Goal: Check status: Check status

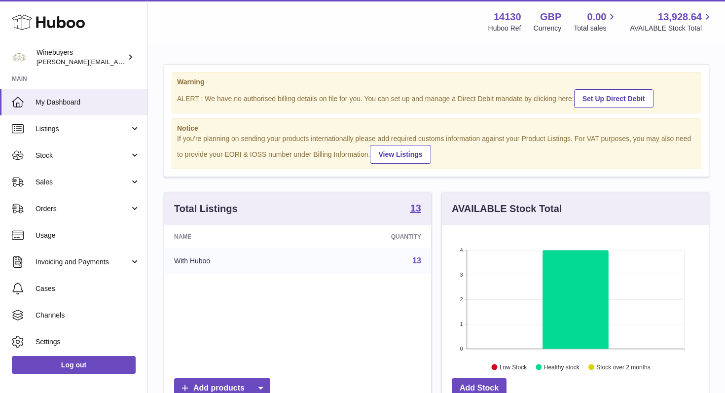
scroll to position [154, 267]
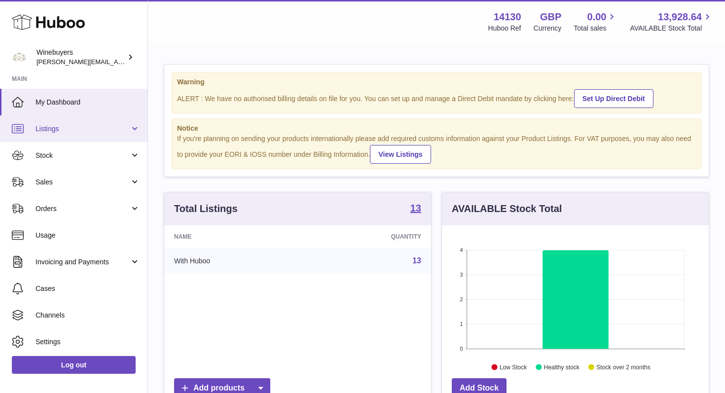
click at [130, 130] on link "Listings" at bounding box center [74, 128] width 148 height 27
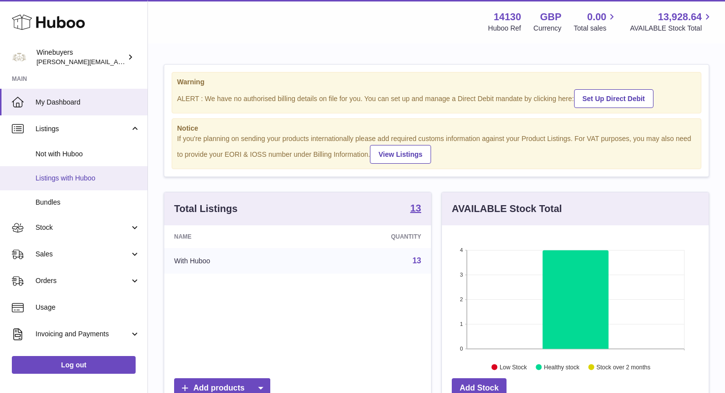
click at [91, 179] on span "Listings with Huboo" at bounding box center [88, 178] width 105 height 9
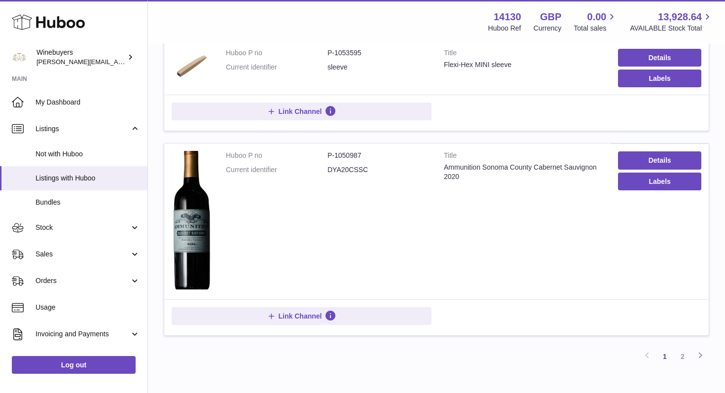
scroll to position [1056, 0]
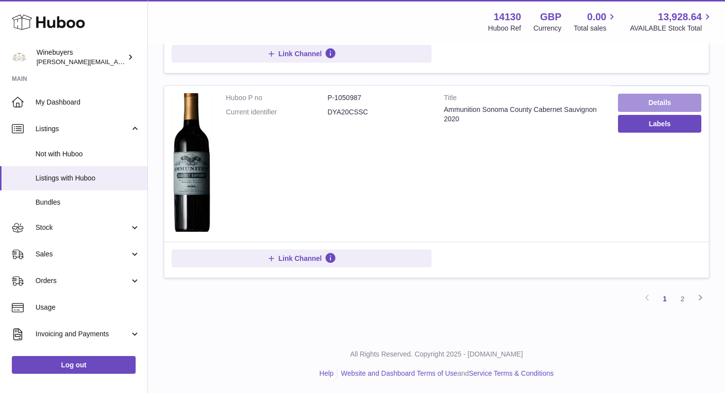
click at [671, 106] on link "Details" at bounding box center [659, 103] width 83 height 18
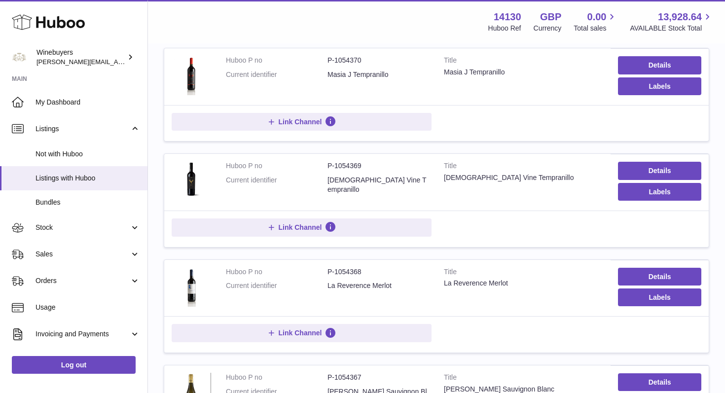
scroll to position [0, 0]
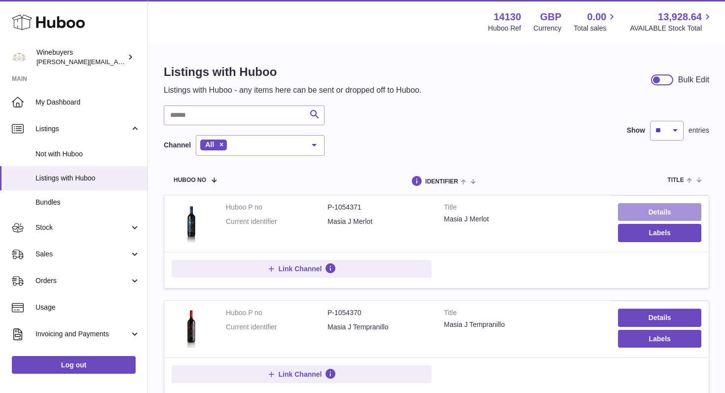
click at [664, 208] on link "Details" at bounding box center [659, 212] width 83 height 18
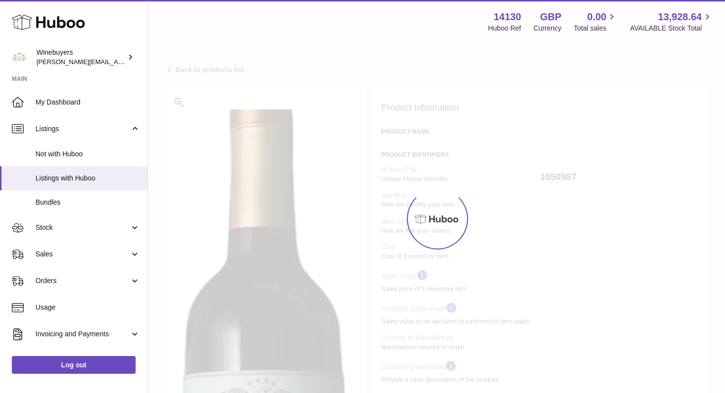
select select "***"
select select "****"
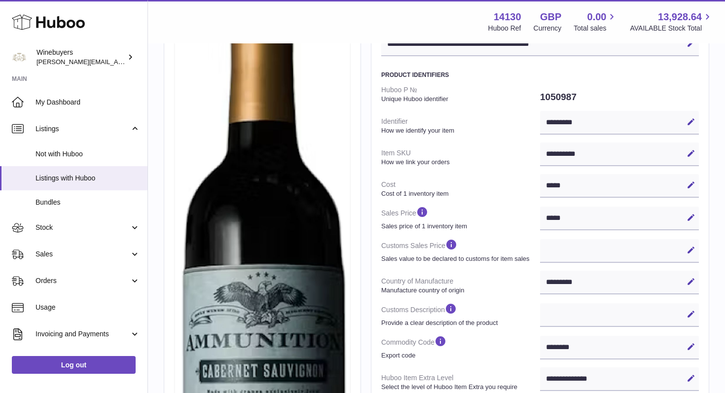
scroll to position [109, 0]
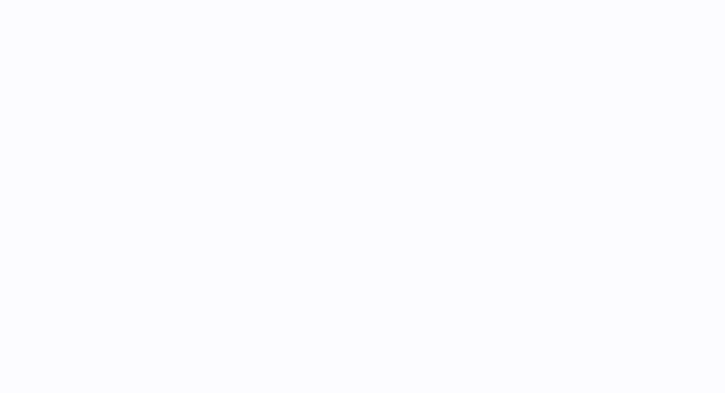
select select
select select "****"
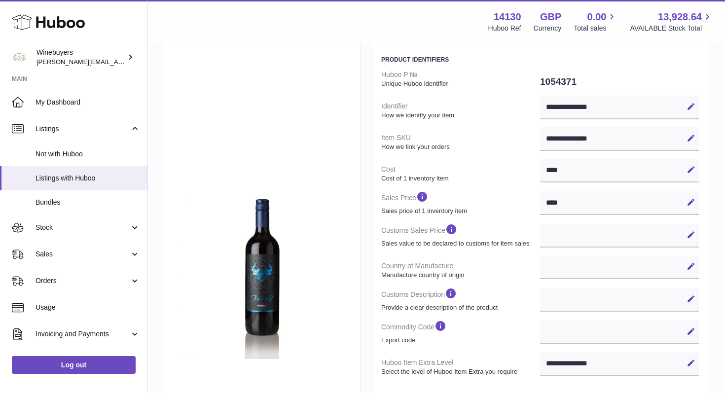
scroll to position [120, 0]
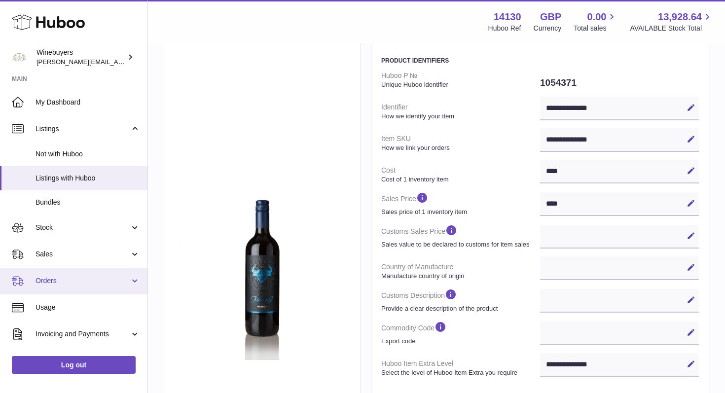
click at [56, 280] on span "Orders" at bounding box center [83, 280] width 94 height 9
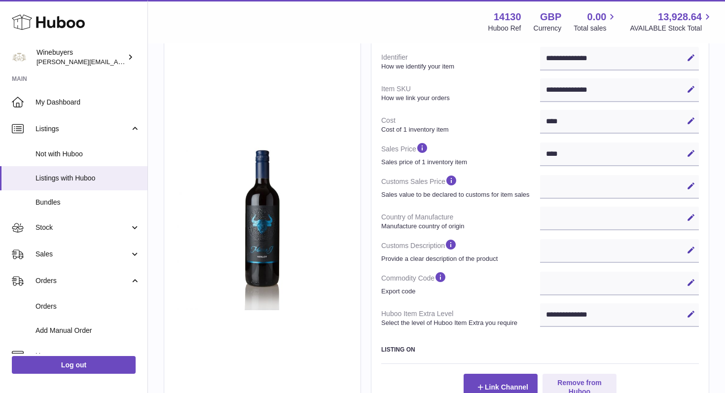
scroll to position [226, 0]
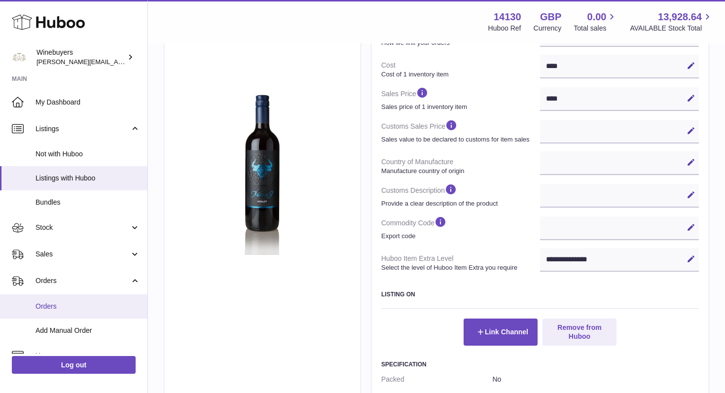
click at [47, 302] on span "Orders" at bounding box center [88, 306] width 105 height 9
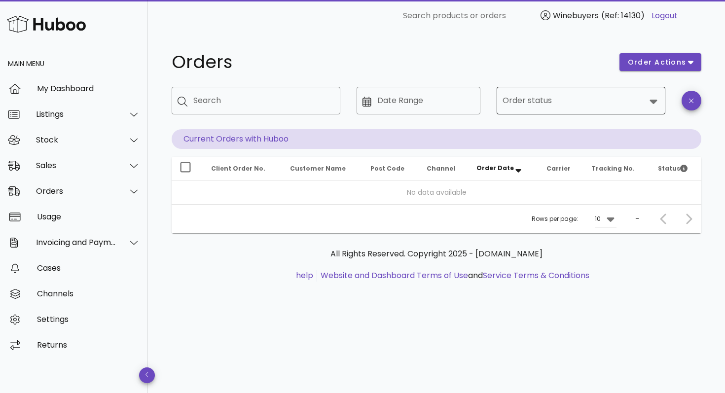
click at [653, 98] on icon at bounding box center [654, 101] width 12 height 12
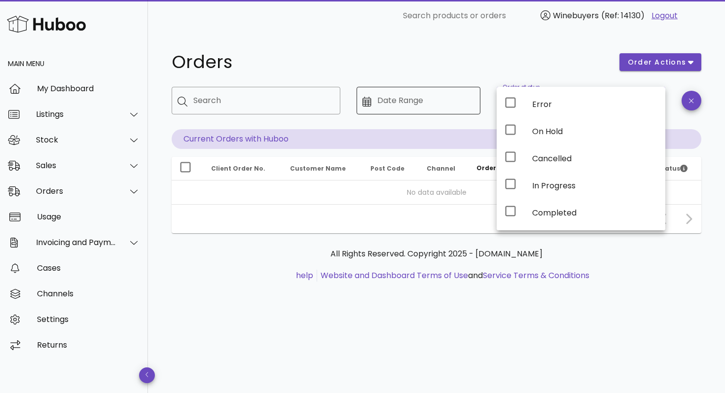
click at [419, 98] on div "Date Range" at bounding box center [425, 101] width 97 height 28
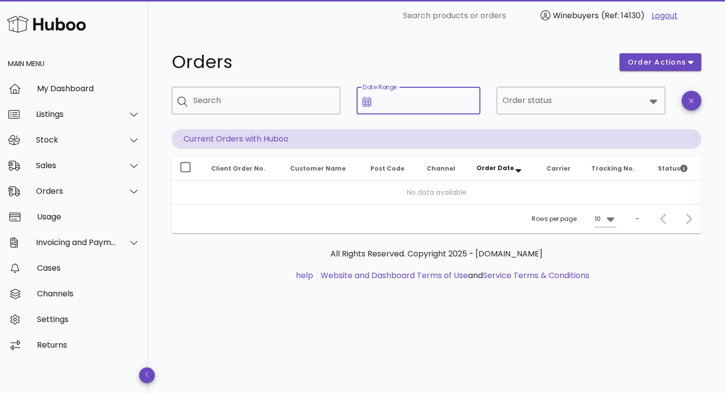
click at [419, 98] on input "Date Range" at bounding box center [425, 101] width 97 height 16
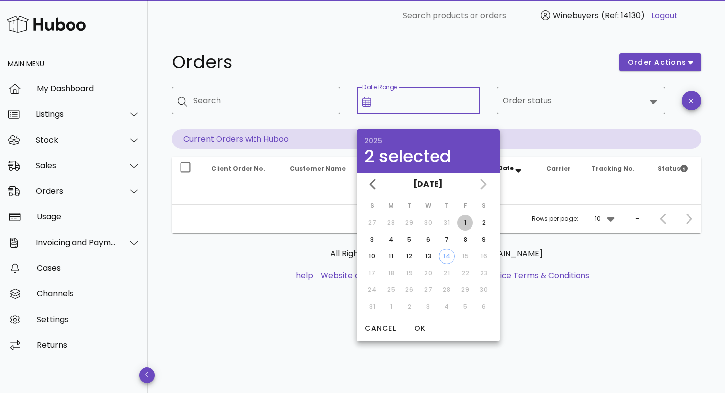
click at [467, 222] on div "1" at bounding box center [465, 223] width 16 height 9
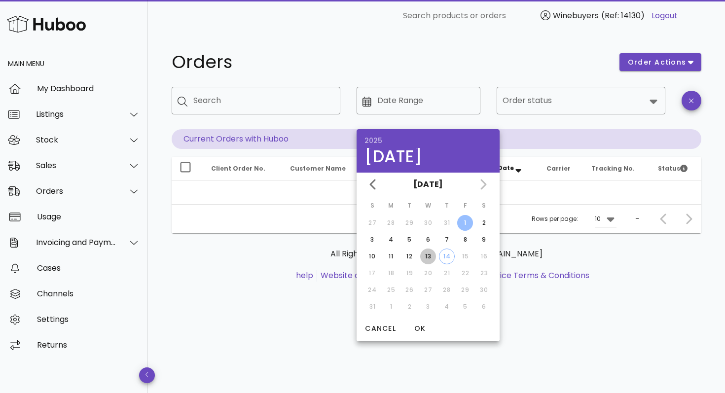
click at [428, 254] on div "13" at bounding box center [428, 256] width 16 height 9
type input "**********"
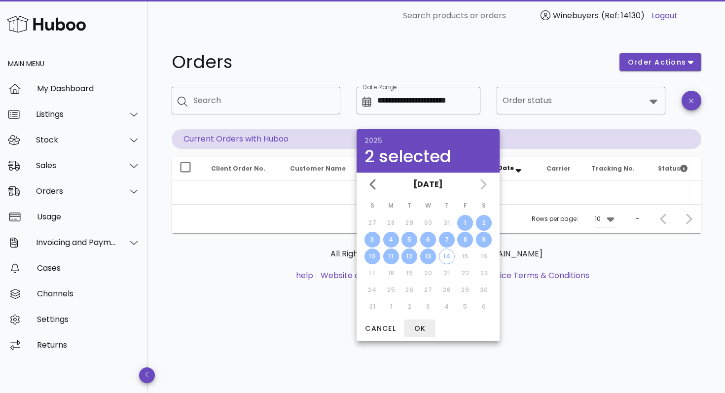
click at [420, 327] on span "OK" at bounding box center [420, 329] width 24 height 10
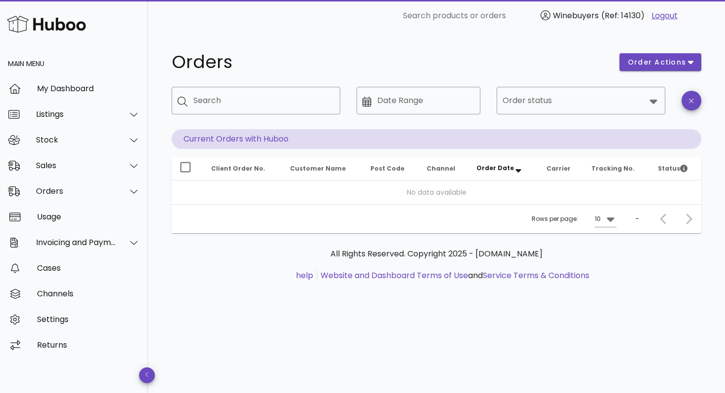
type input "**********"
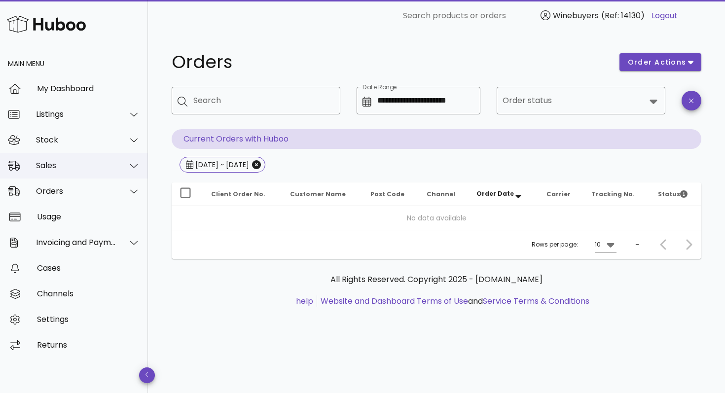
click at [134, 163] on icon at bounding box center [133, 165] width 7 height 9
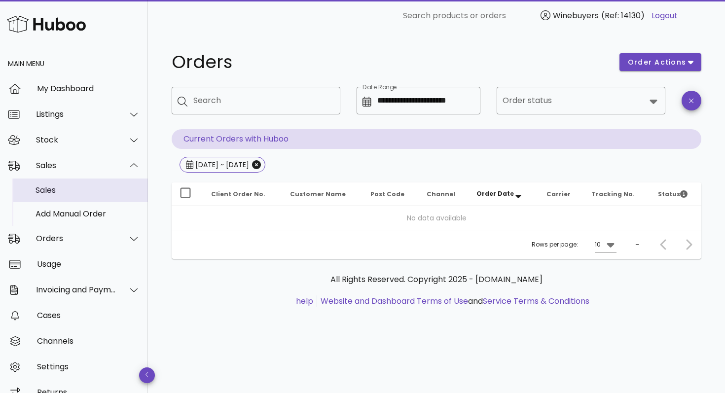
click at [52, 189] on div "Sales" at bounding box center [88, 190] width 105 height 9
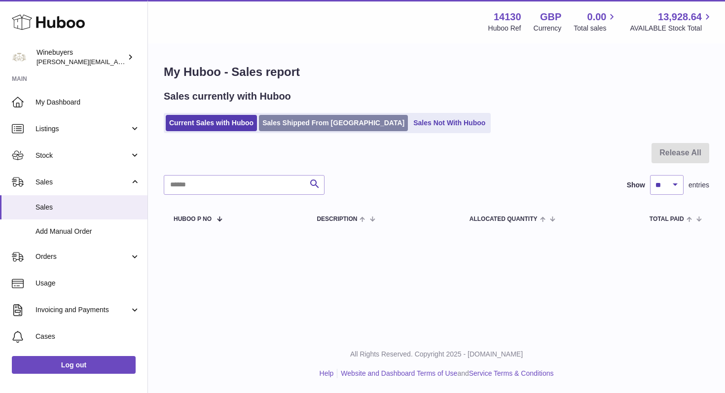
click at [305, 128] on link "Sales Shipped From [GEOGRAPHIC_DATA]" at bounding box center [333, 123] width 149 height 16
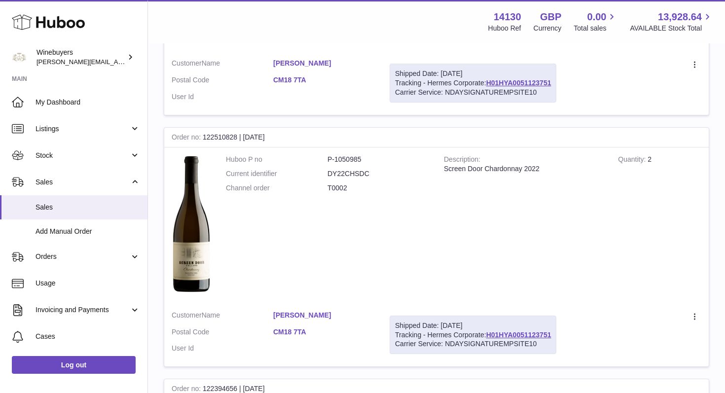
scroll to position [740, 0]
